Goal: Task Accomplishment & Management: Use online tool/utility

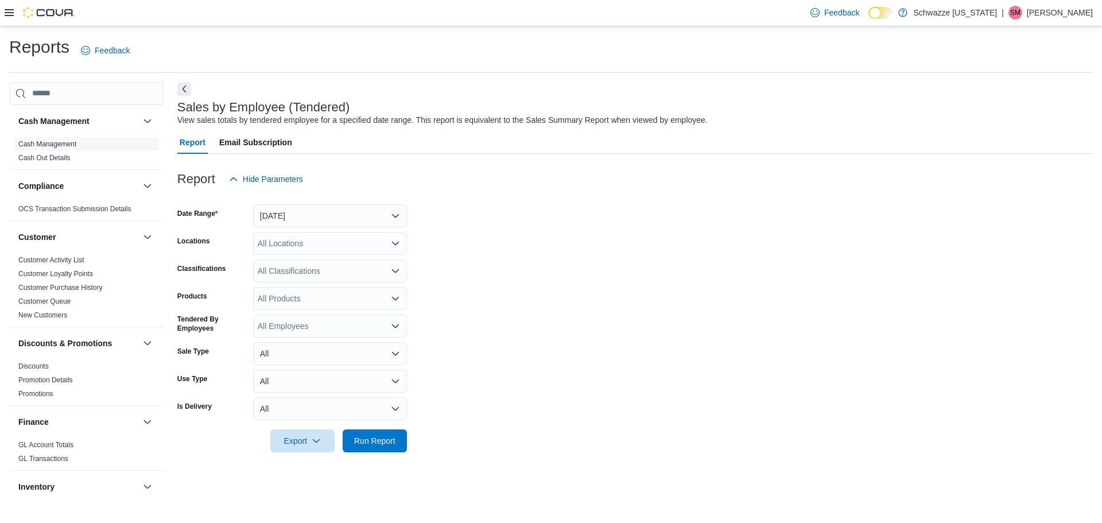
click at [48, 143] on link "Cash Management" at bounding box center [47, 144] width 58 height 8
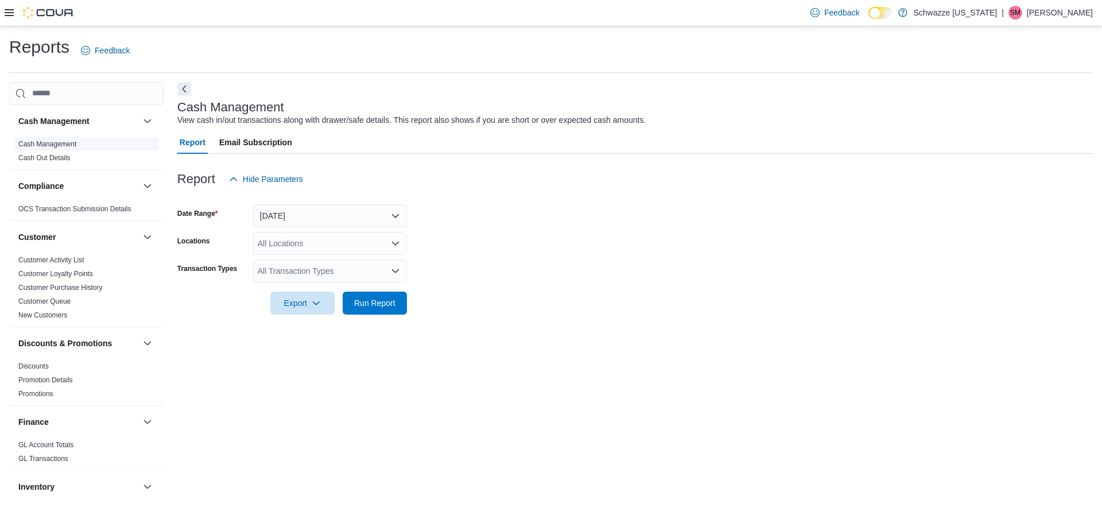
click at [64, 145] on link "Cash Management" at bounding box center [47, 144] width 58 height 8
click at [365, 235] on div "All Locations" at bounding box center [330, 243] width 154 height 23
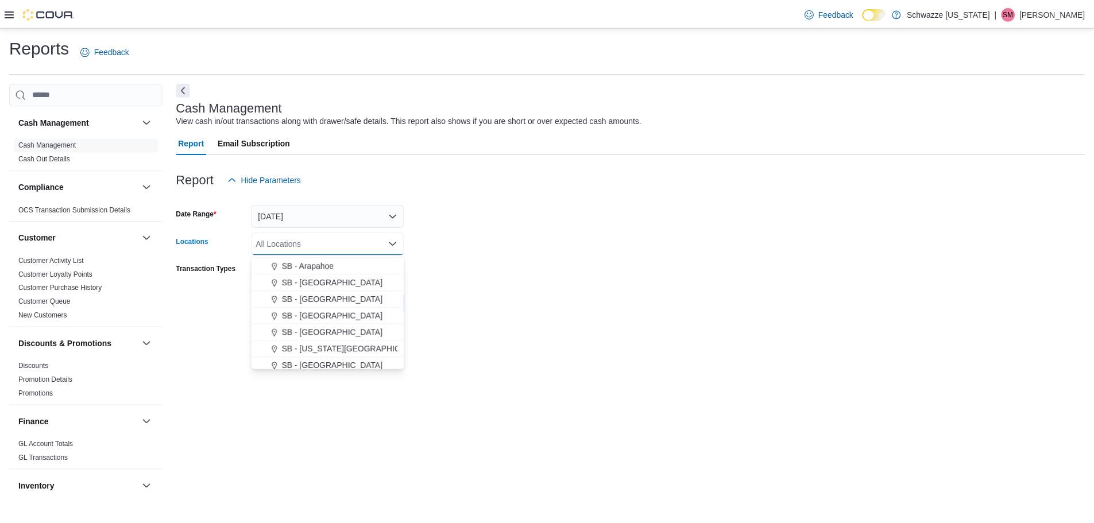
scroll to position [115, 0]
click at [309, 282] on span "SB - [GEOGRAPHIC_DATA]" at bounding box center [335, 281] width 102 height 11
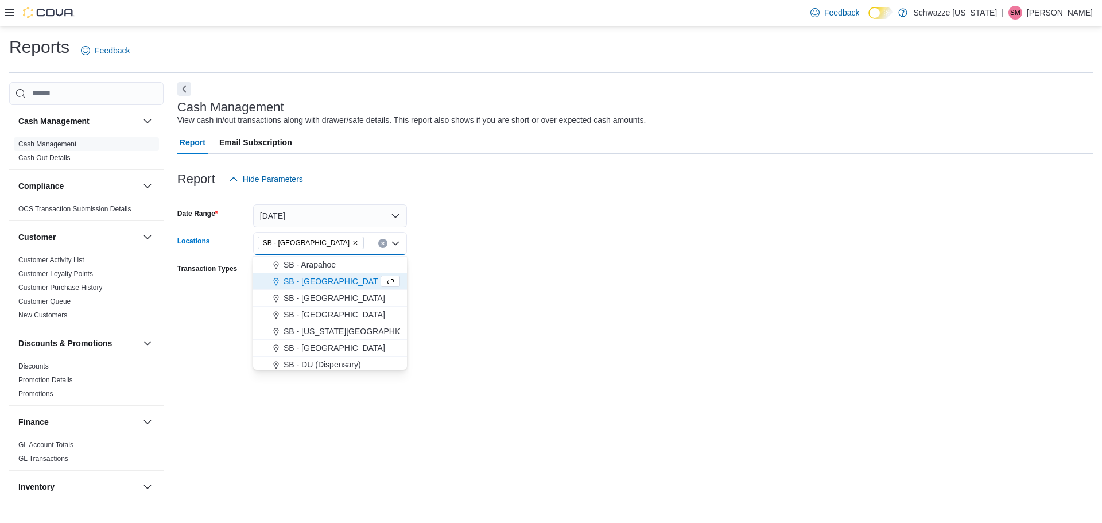
click at [513, 285] on div at bounding box center [635, 286] width 916 height 9
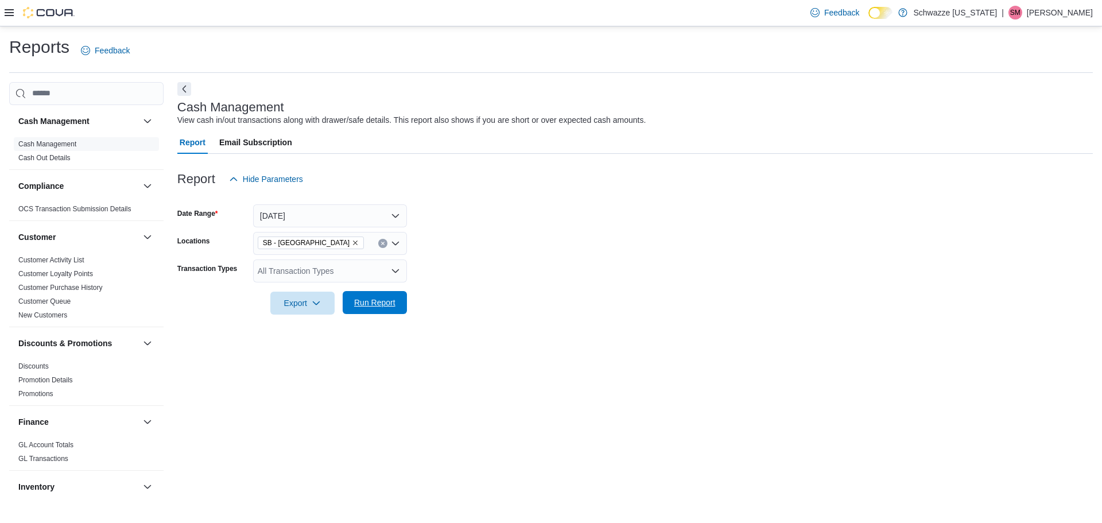
click at [362, 301] on span "Run Report" at bounding box center [374, 302] width 41 height 11
click at [13, 11] on icon at bounding box center [9, 12] width 9 height 9
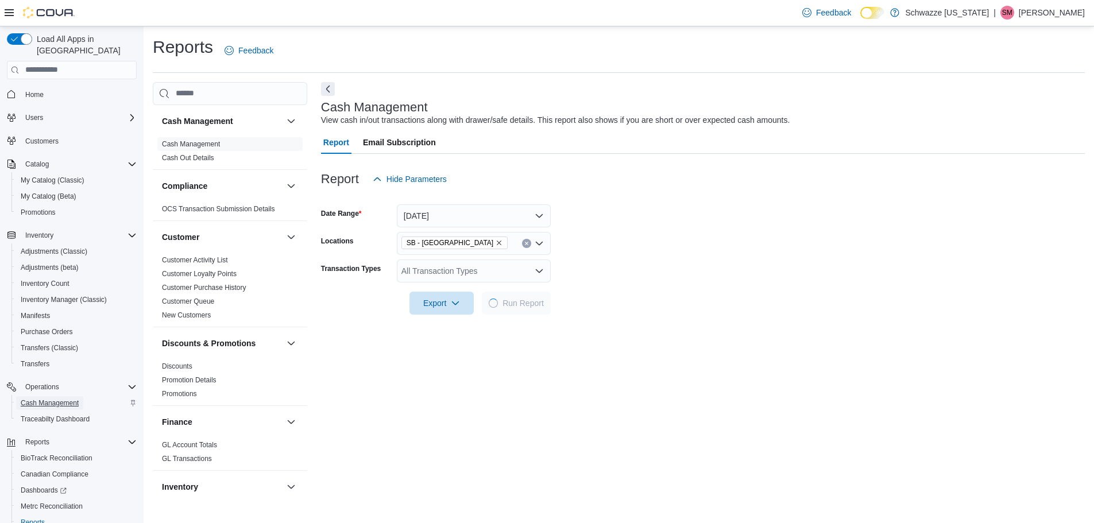
click at [79, 398] on span "Cash Management" at bounding box center [50, 402] width 58 height 9
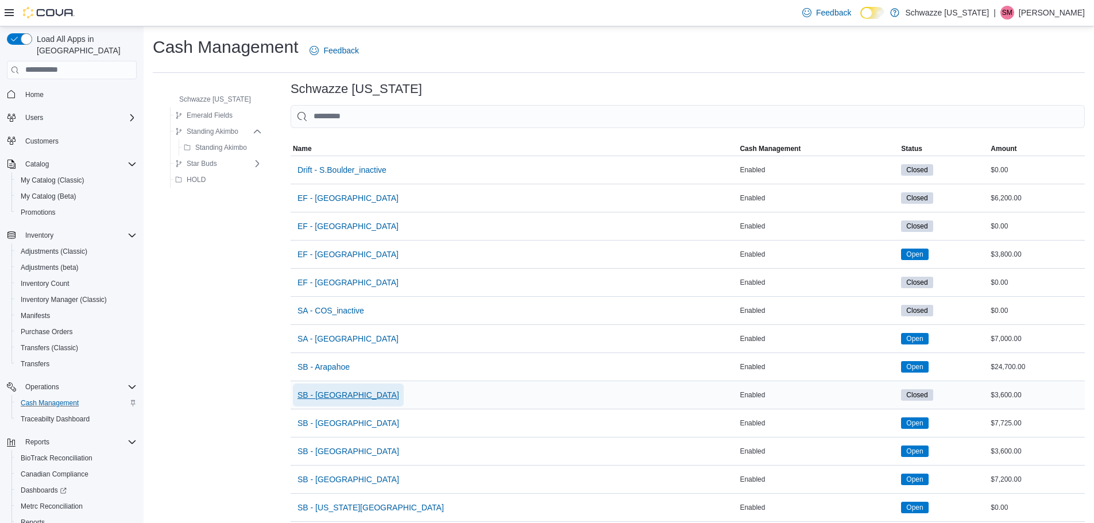
click at [327, 402] on span "SB - [GEOGRAPHIC_DATA]" at bounding box center [348, 394] width 102 height 23
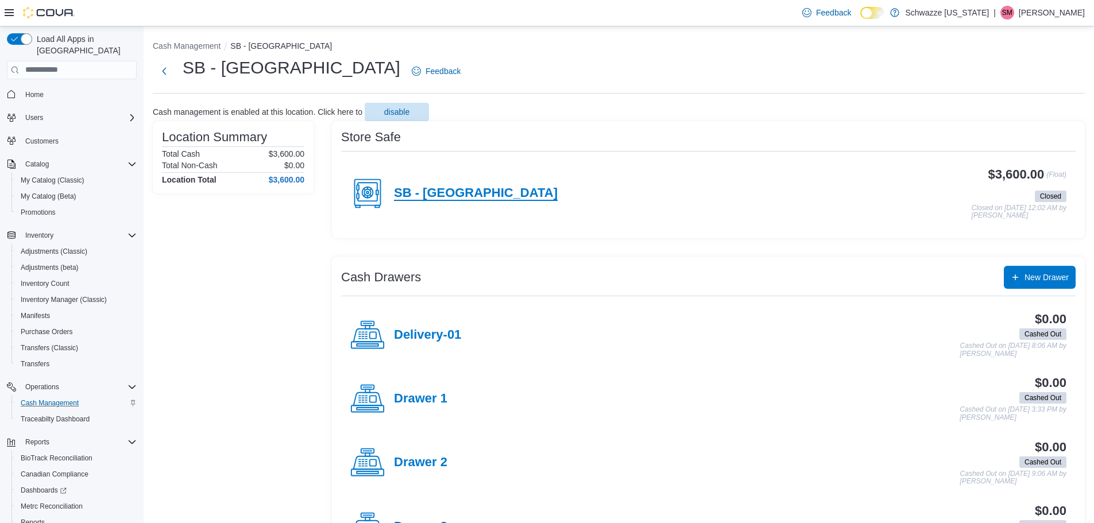
click at [427, 196] on h4 "SB - [GEOGRAPHIC_DATA]" at bounding box center [476, 193] width 164 height 15
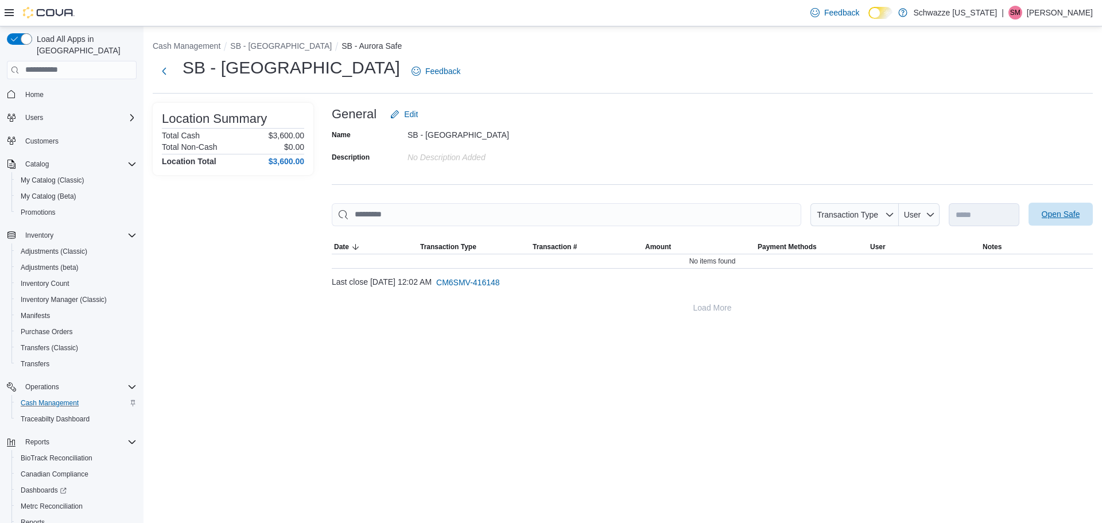
click at [1061, 224] on span "Open Safe" at bounding box center [1061, 214] width 51 height 23
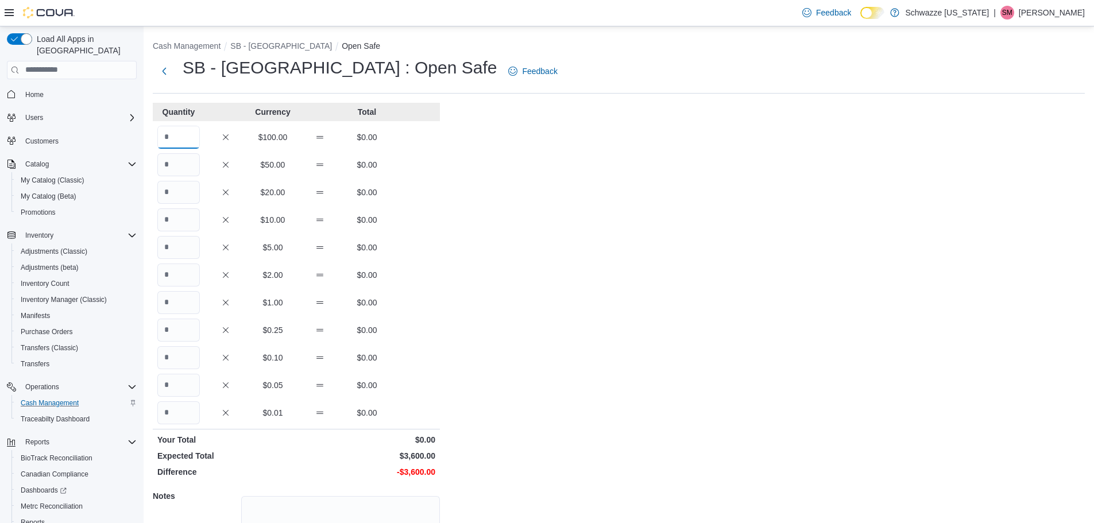
click at [193, 132] on input "Quantity" at bounding box center [178, 137] width 42 height 23
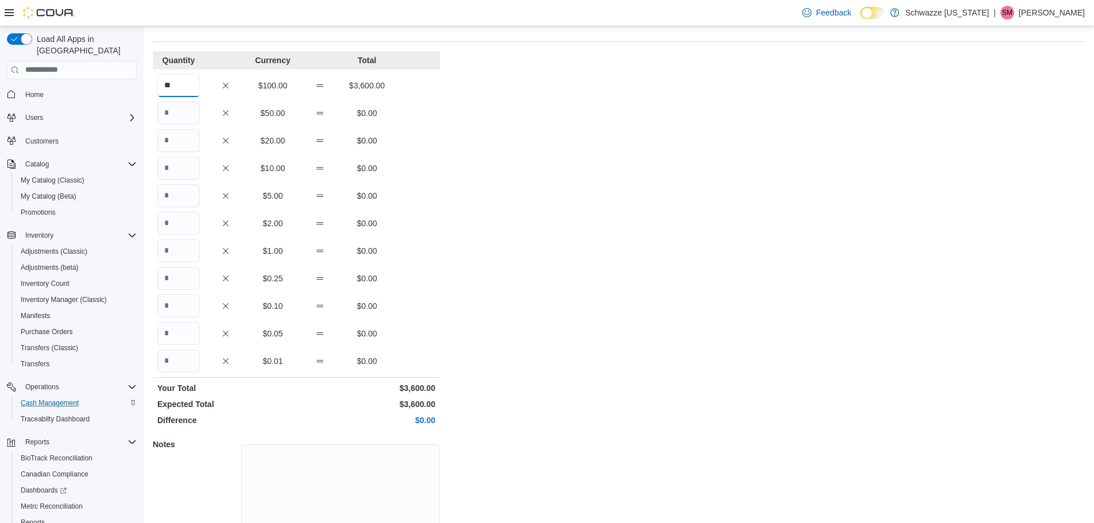
scroll to position [102, 0]
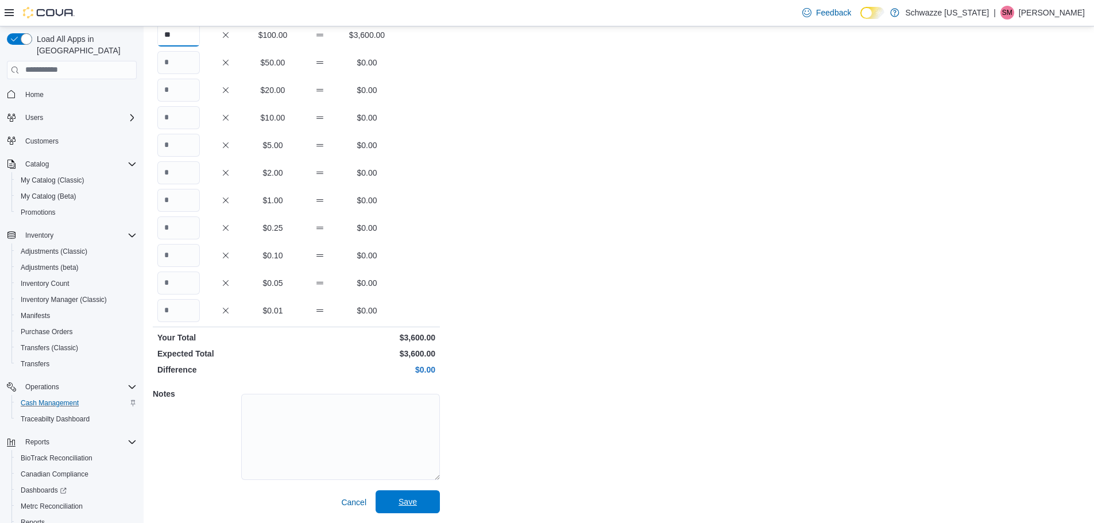
type input "**"
drag, startPoint x: 415, startPoint y: 494, endPoint x: 423, endPoint y: 489, distance: 9.9
click at [416, 494] on span "Save" at bounding box center [407, 501] width 51 height 23
